Goal: Task Accomplishment & Management: Complete application form

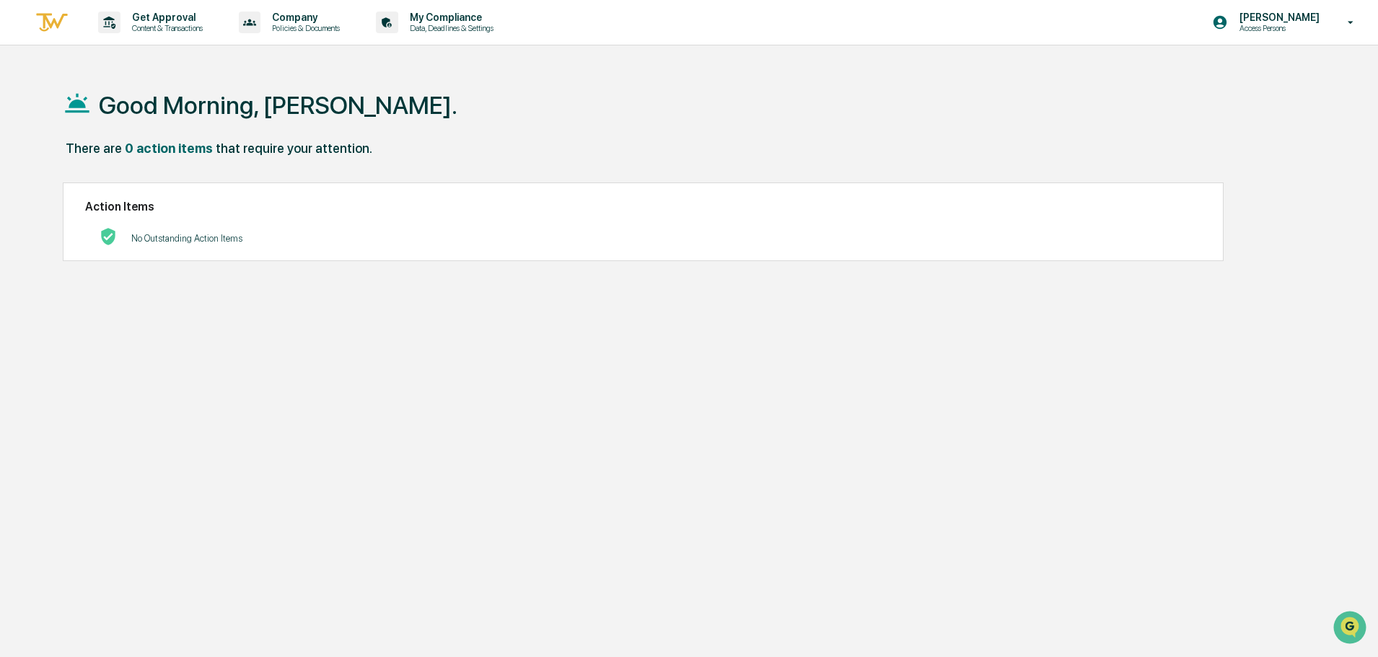
click at [51, 24] on img at bounding box center [52, 23] width 35 height 24
click at [139, 22] on p "Get Approval" at bounding box center [164, 18] width 89 height 12
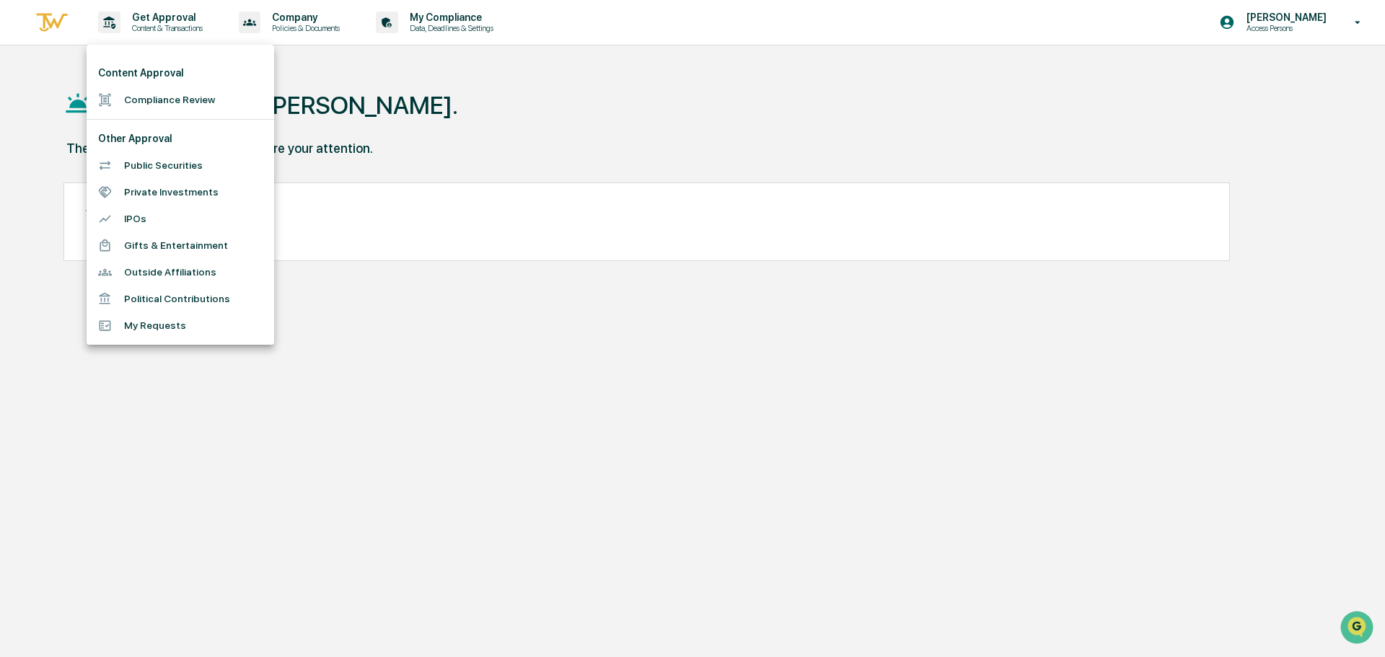
click at [157, 117] on ul "Content Approval Compliance Review Other Approval Public Securities Private Inv…" at bounding box center [181, 195] width 188 height 300
click at [161, 100] on li "Compliance Review" at bounding box center [181, 100] width 188 height 27
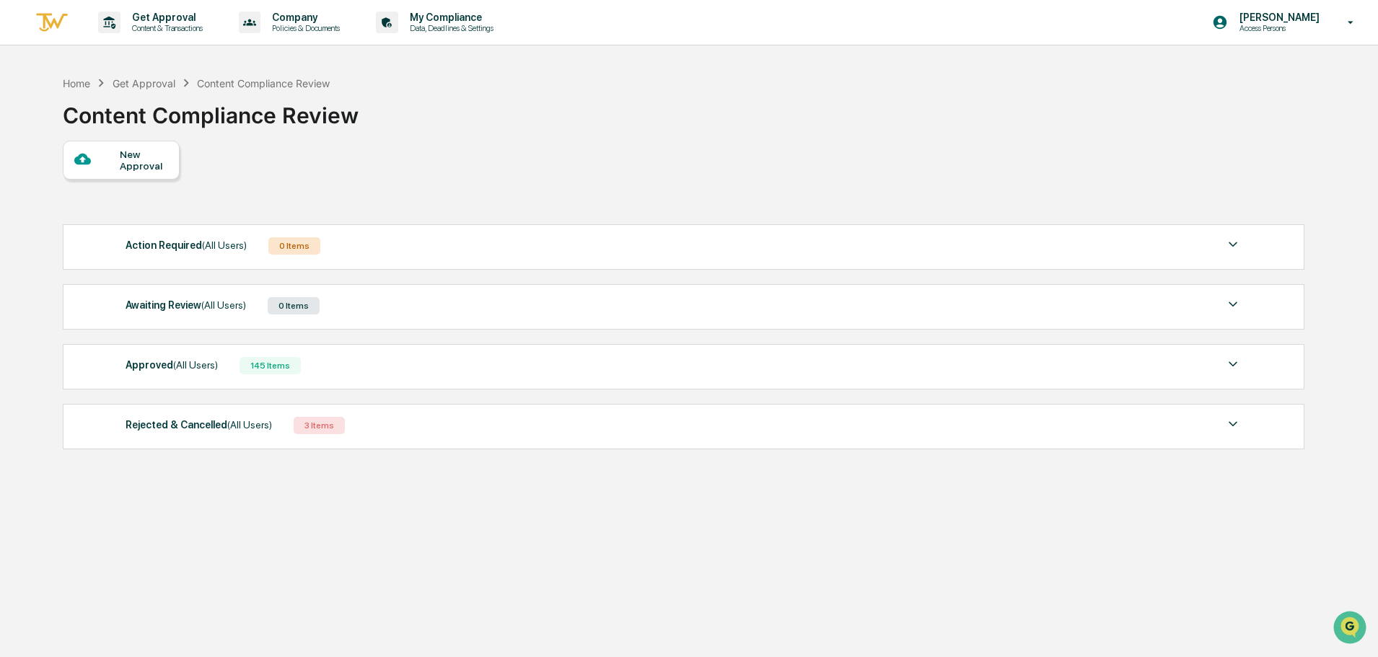
click at [159, 157] on div "New Approval" at bounding box center [144, 160] width 48 height 23
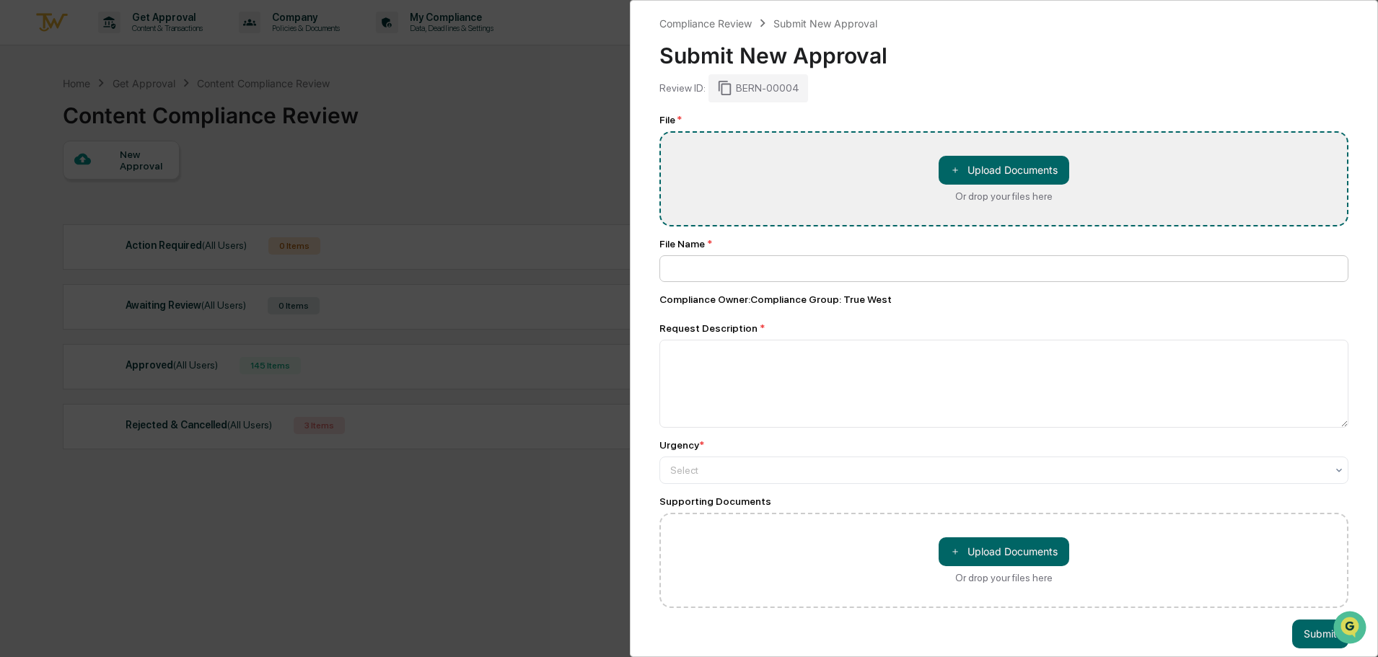
type input "**********"
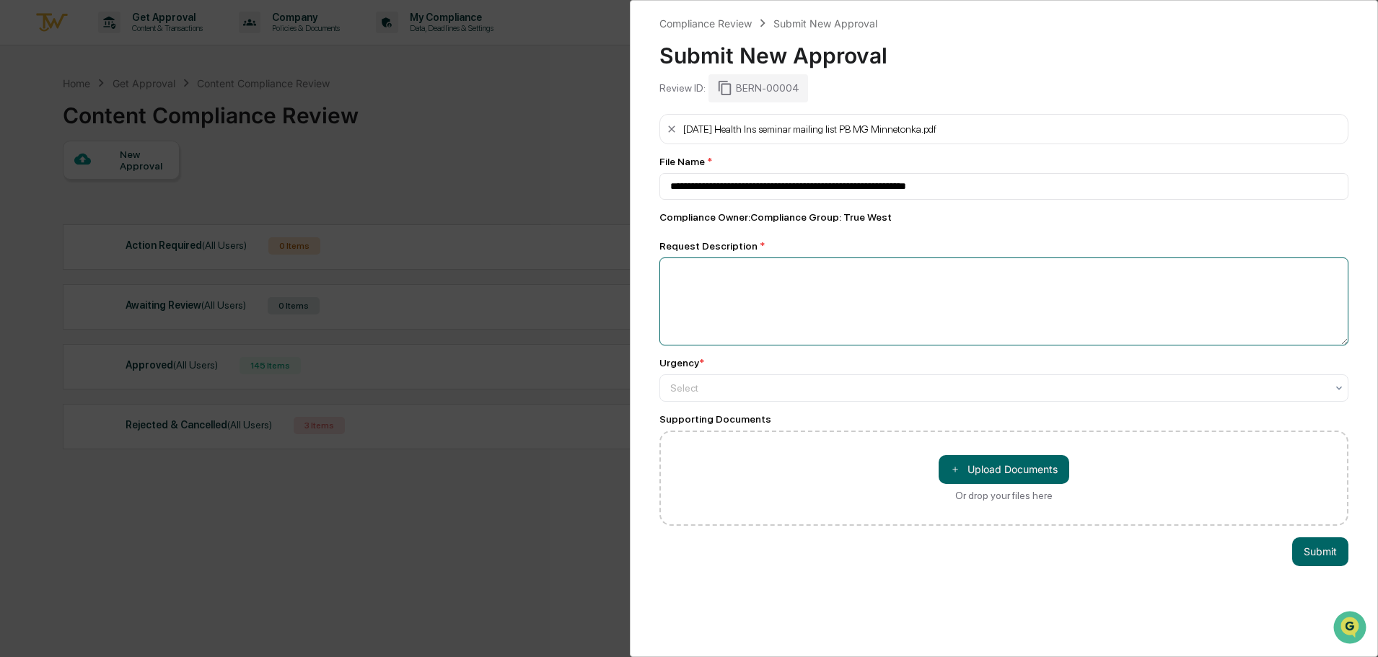
click at [785, 296] on textarea at bounding box center [1003, 302] width 689 height 88
type textarea "**********"
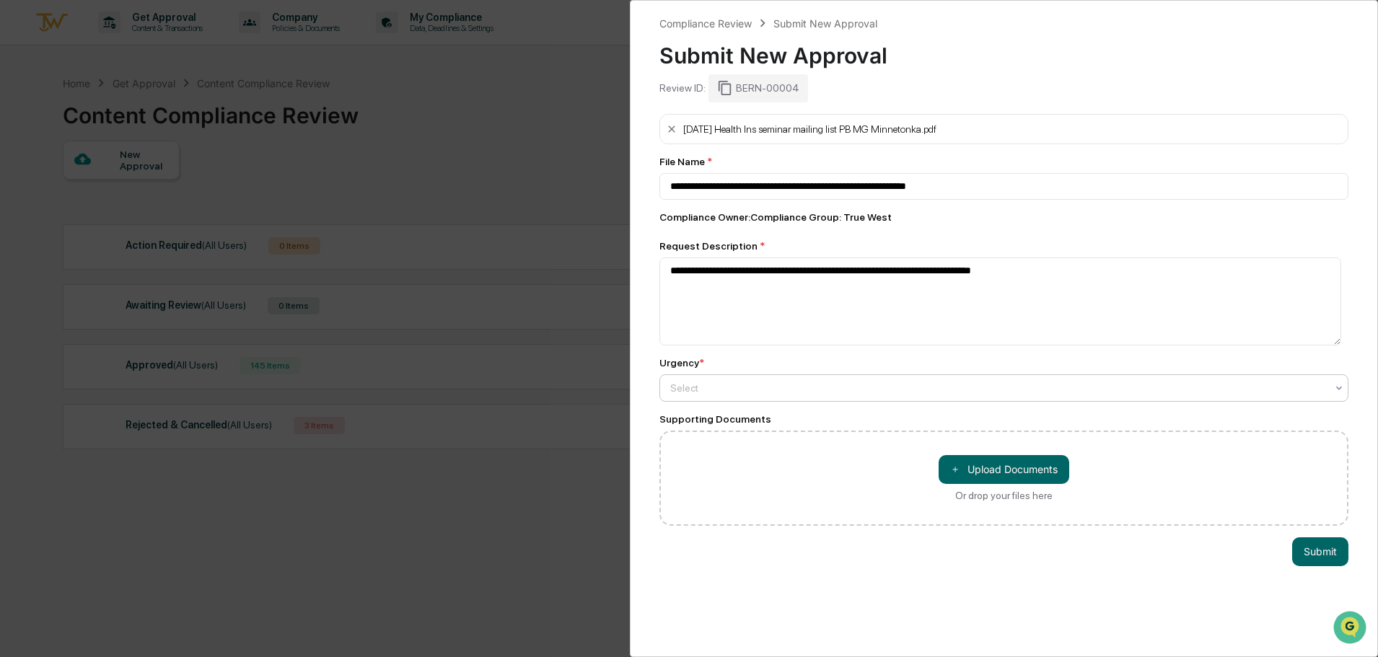
click at [697, 386] on div at bounding box center [998, 388] width 656 height 14
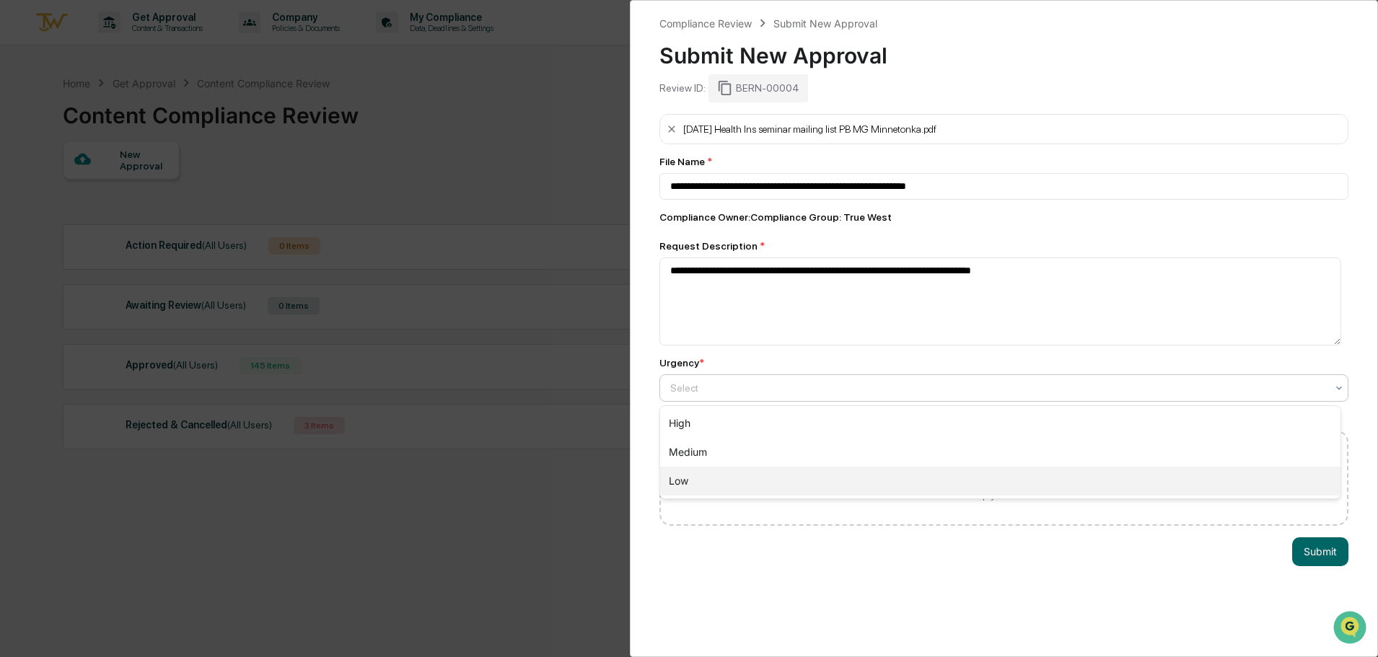
click at [706, 480] on div "Low" at bounding box center [1000, 481] width 680 height 29
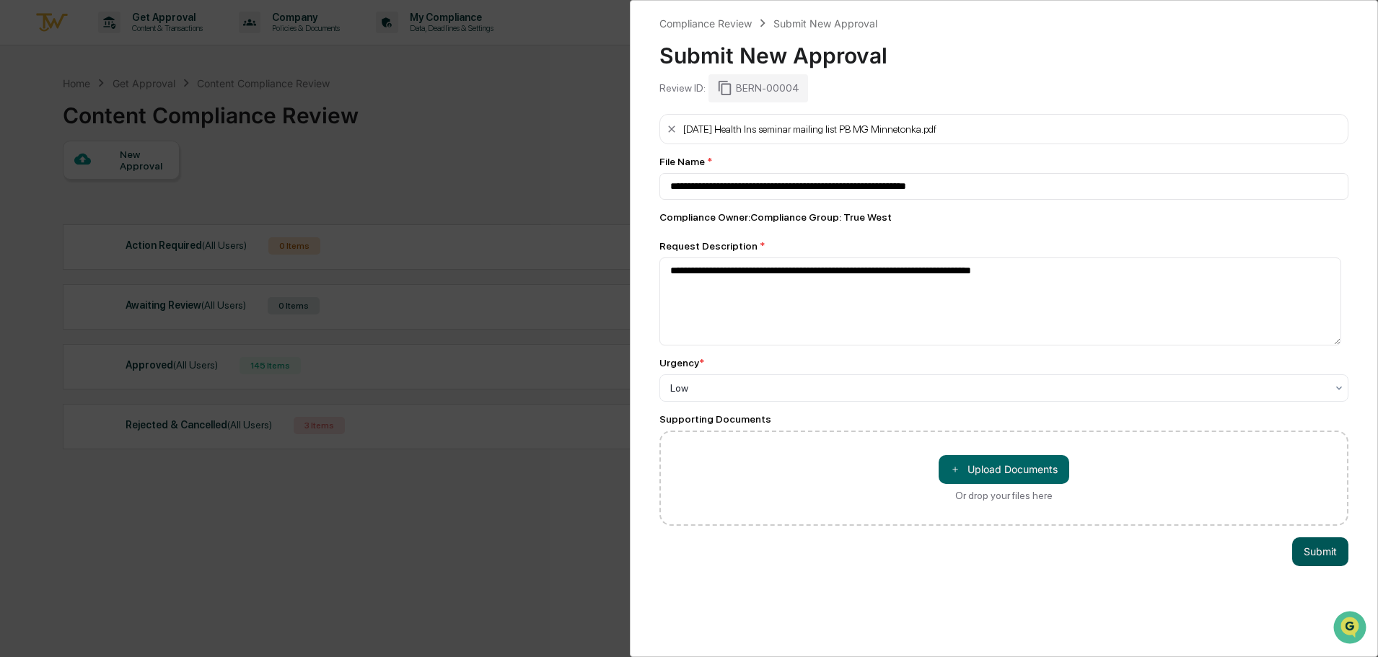
click at [1309, 557] on button "Submit" at bounding box center [1320, 551] width 56 height 29
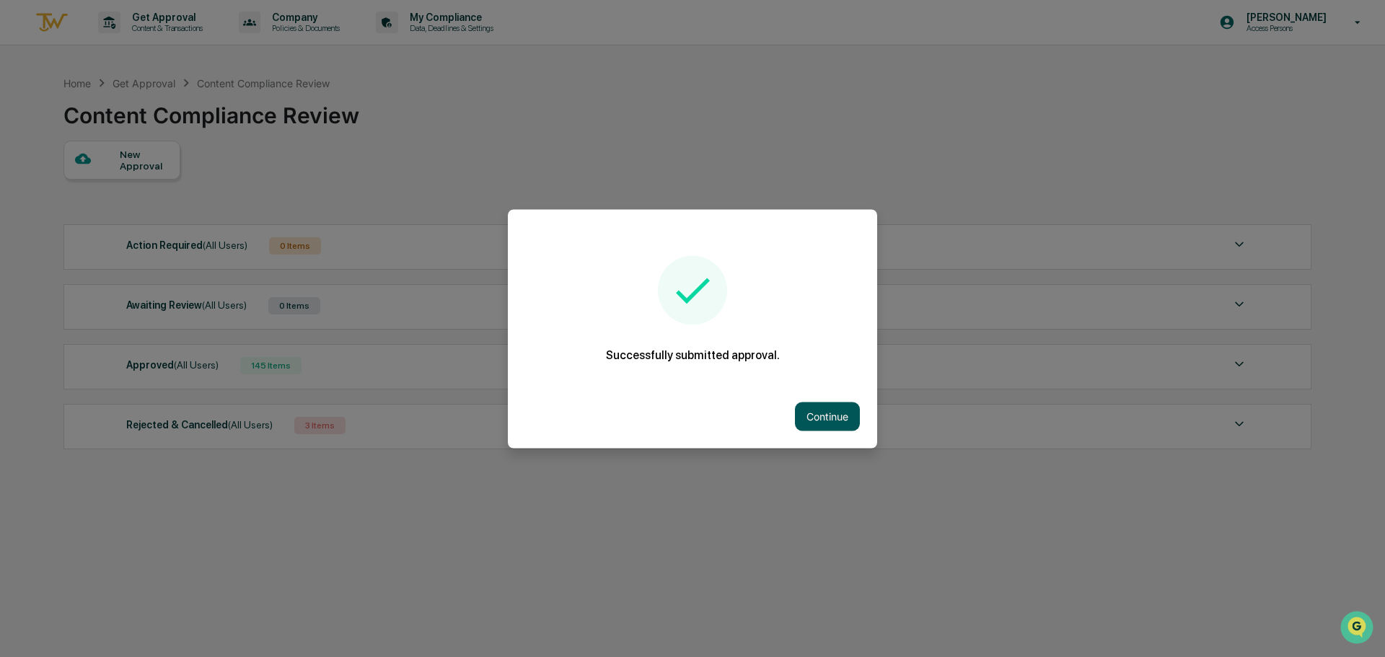
click at [830, 419] on button "Continue" at bounding box center [827, 416] width 65 height 29
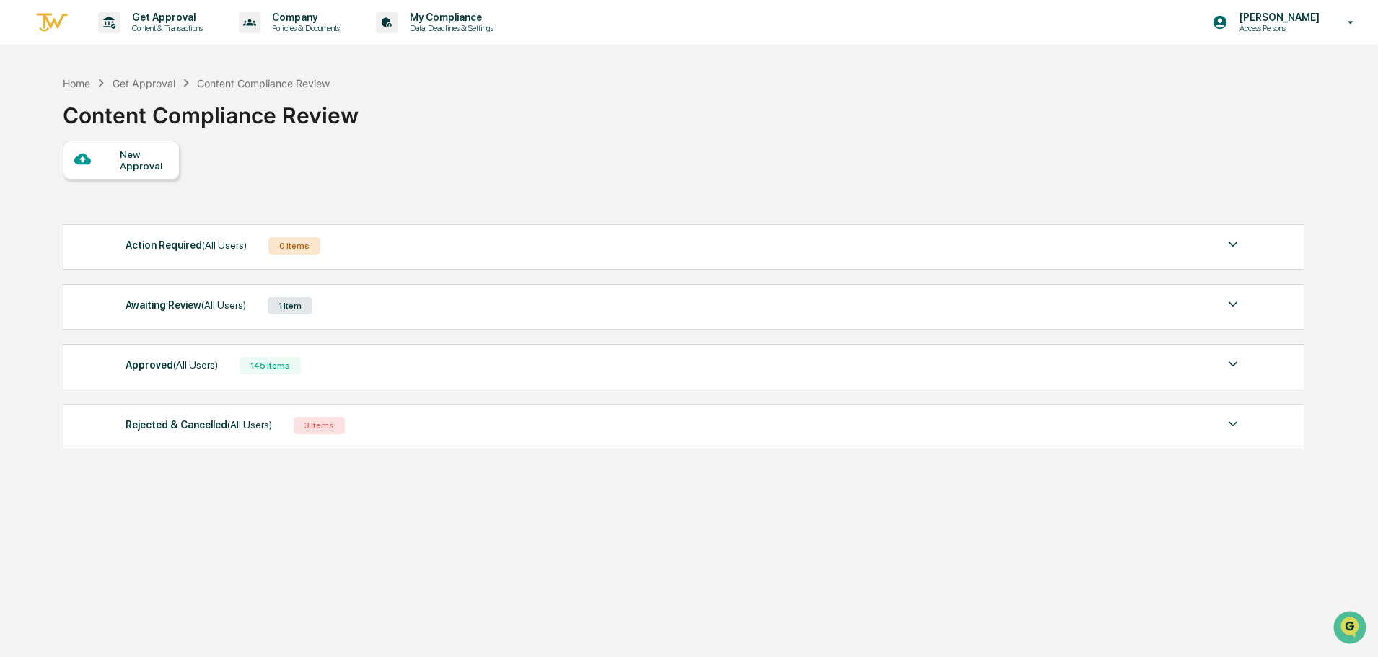
click at [146, 303] on div "Awaiting Review (All Users)" at bounding box center [186, 305] width 120 height 19
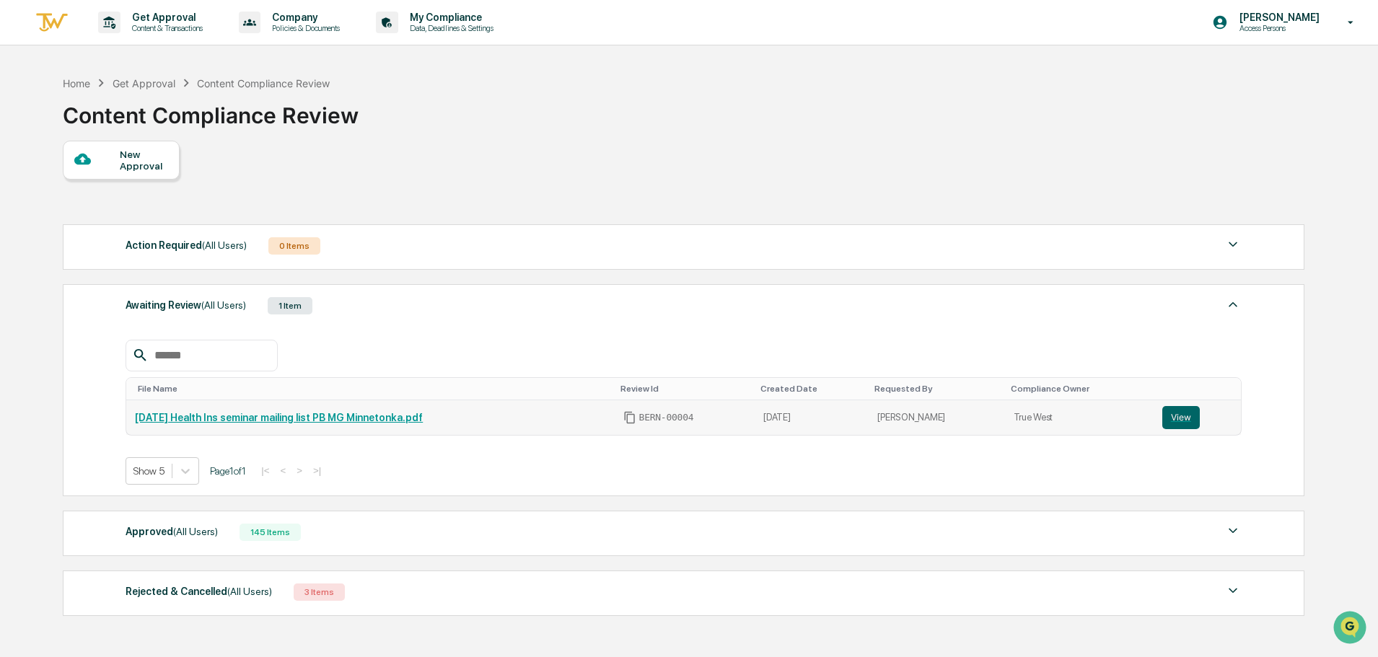
drag, startPoint x: 480, startPoint y: 422, endPoint x: 131, endPoint y: 418, distance: 349.2
click at [131, 418] on td "[DATE] Health Ins seminar mailing list PB MG Minnetonka.pdf" at bounding box center [370, 417] width 488 height 35
copy link "[DATE] Health Ins seminar mailing list PB MG Minnetonka.pdf"
